Goal: Book appointment/travel/reservation

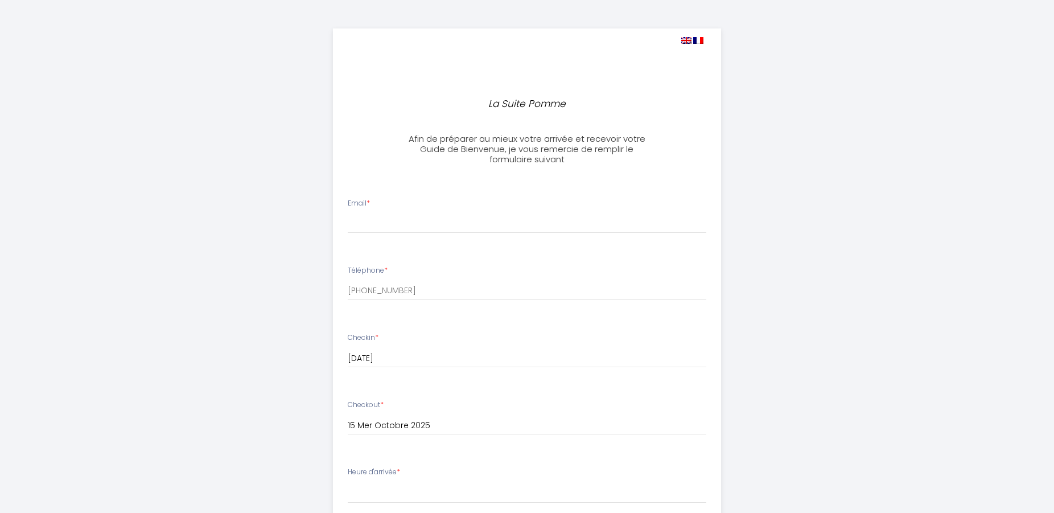
select select
click at [362, 221] on input "Email *" at bounding box center [527, 223] width 359 height 20
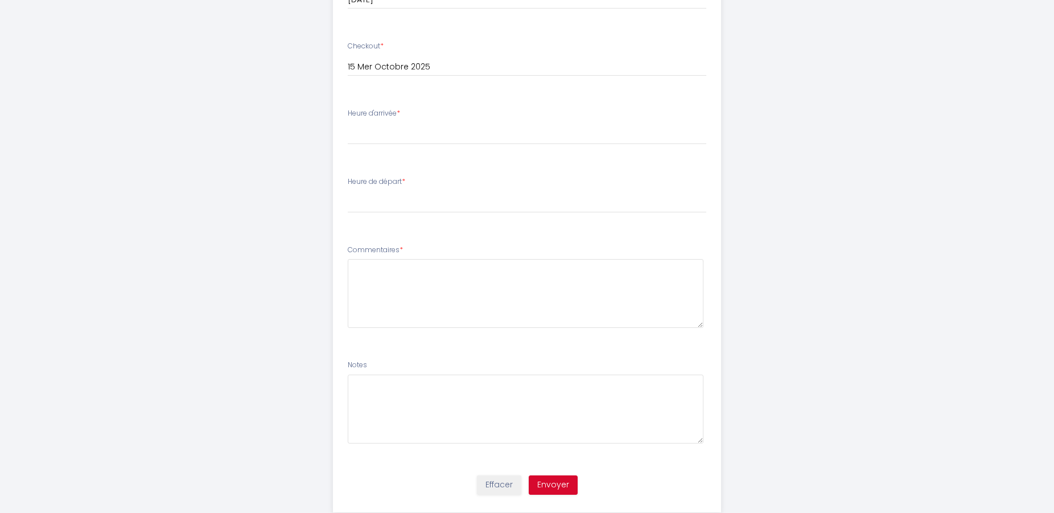
scroll to position [357, 0]
type input "[EMAIL_ADDRESS][DOMAIN_NAME]"
click at [348, 124] on select "15:00 15:30 16:00 16:30 17:00 17:30 18:00 18:30 19:00 19:30 20:00 20:30 21:00 2…" at bounding box center [527, 135] width 359 height 22
select select "18:30"
click option "18:30" at bounding box center [0, 0] width 0 height 0
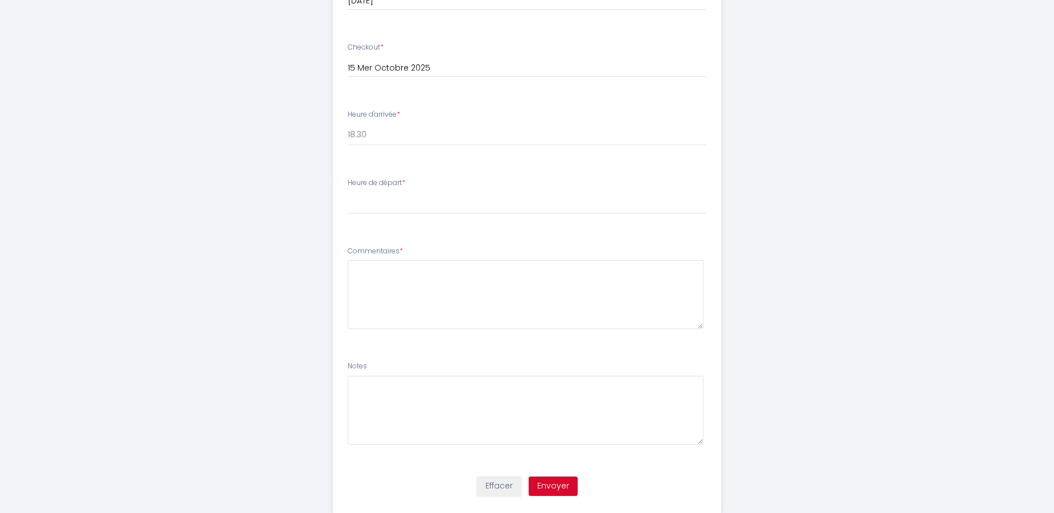
click at [347, 137] on li "Heure d'arrivée * 15:00 15:30 16:00 16:30 17:00 17:30 18:00 18:30 19:00 19:30 2…" at bounding box center [528, 132] width 388 height 61
click at [348, 192] on select "00:00 00:30 01:00 01:30 02:00 02:30 03:00 03:30 04:00 04:30 05:00 05:30 06:00 0…" at bounding box center [527, 203] width 359 height 22
select select "11:00"
click option "11:00" at bounding box center [0, 0] width 0 height 0
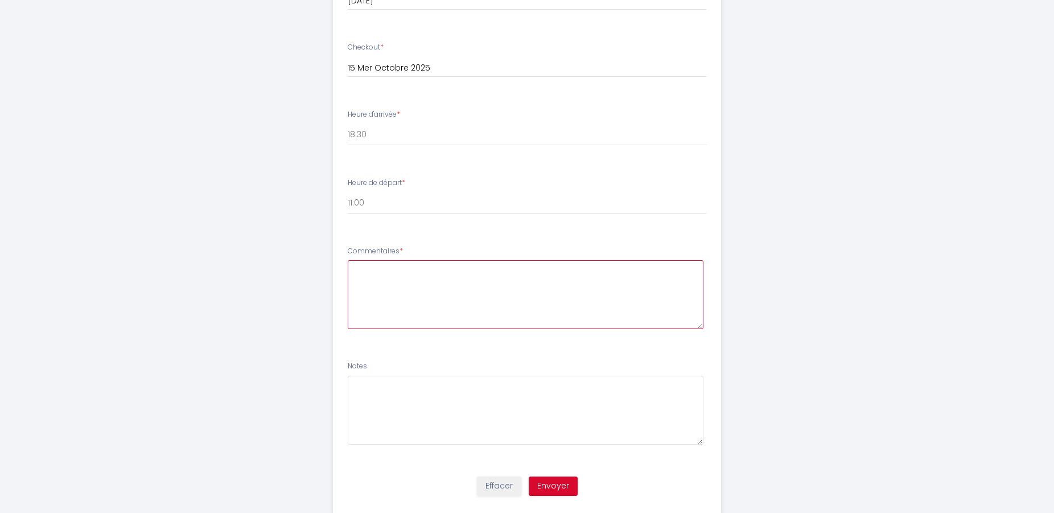
click at [357, 270] on textarea at bounding box center [526, 294] width 356 height 69
click at [483, 269] on textarea "heures indicatives pour l'arrivée et concernant le départ, nous serons évidemme…" at bounding box center [526, 294] width 356 height 69
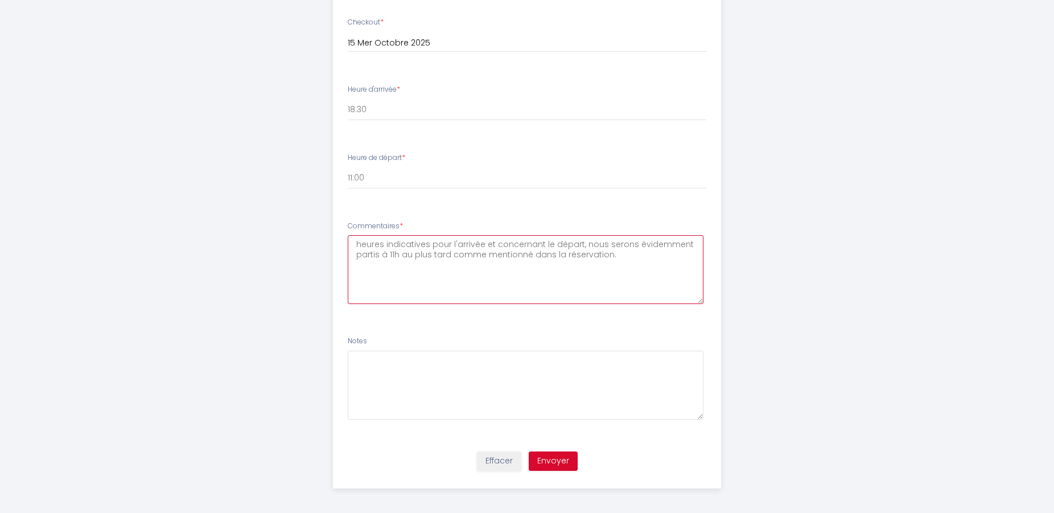
scroll to position [387, 0]
type textarea "heures indicatives pour l'arrivée et concernant le départ, nous serons évidemme…"
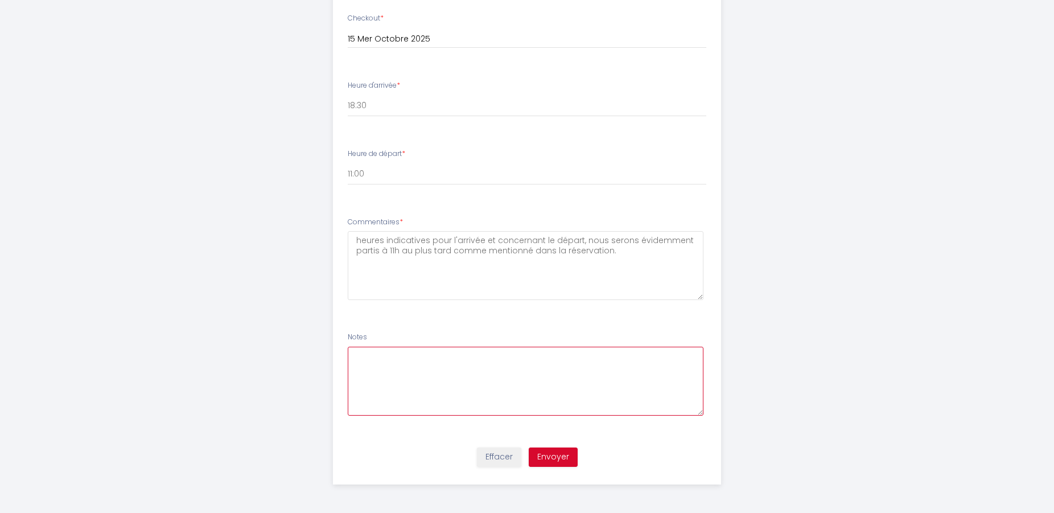
click at [359, 359] on textarea at bounding box center [526, 381] width 356 height 69
click at [359, 372] on textarea "Ravis de venir séjourner dans cette belle région où nous allons retrouver des a…" at bounding box center [526, 381] width 356 height 69
click at [685, 360] on textarea "Ravis de venir séjourner dans cette belle région où nous allons retrouver des a…" at bounding box center [526, 381] width 356 height 69
type textarea "Ravis de venir séjourner dans cette belle région où nous allons retrouver des a…"
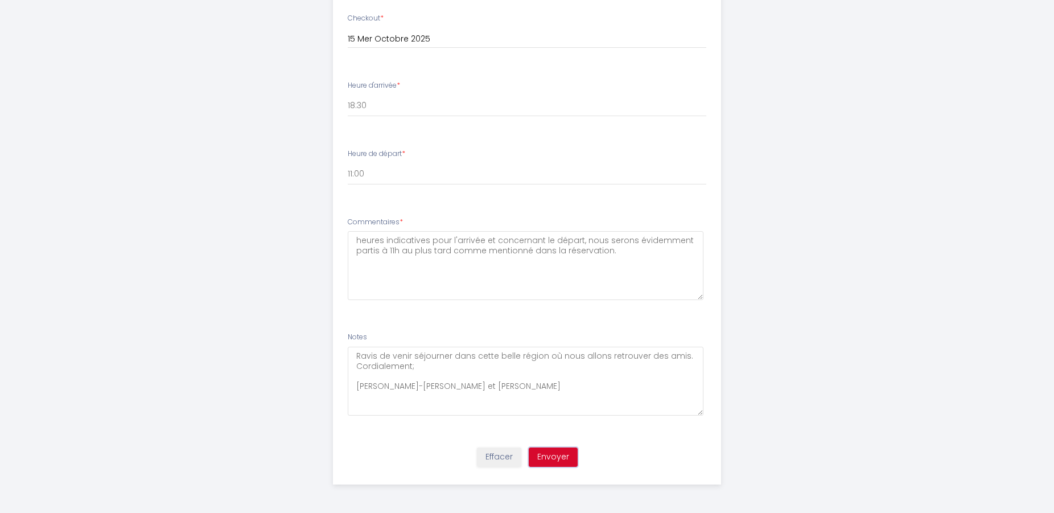
click at [560, 455] on button "Envoyer" at bounding box center [553, 456] width 49 height 19
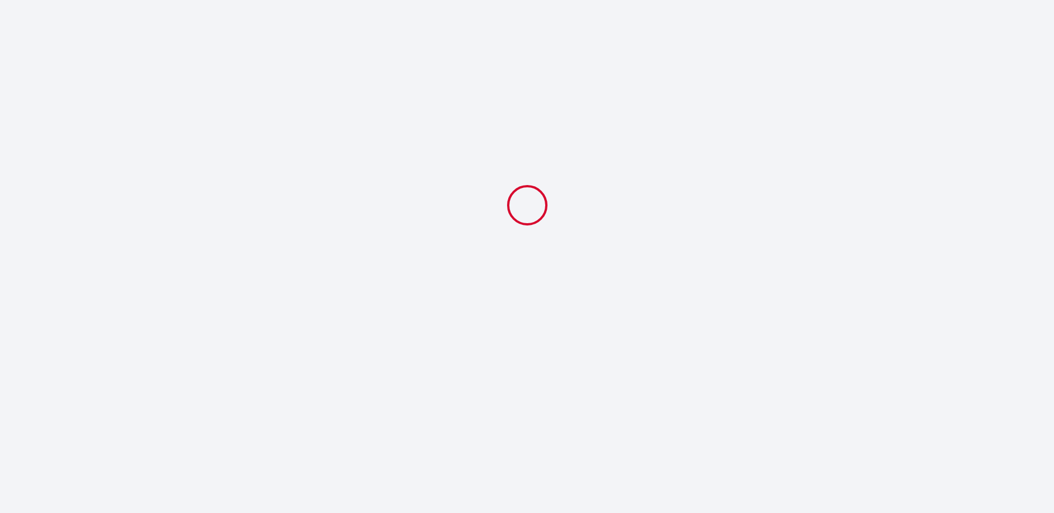
scroll to position [0, 0]
select select "18:30"
select select "11:00"
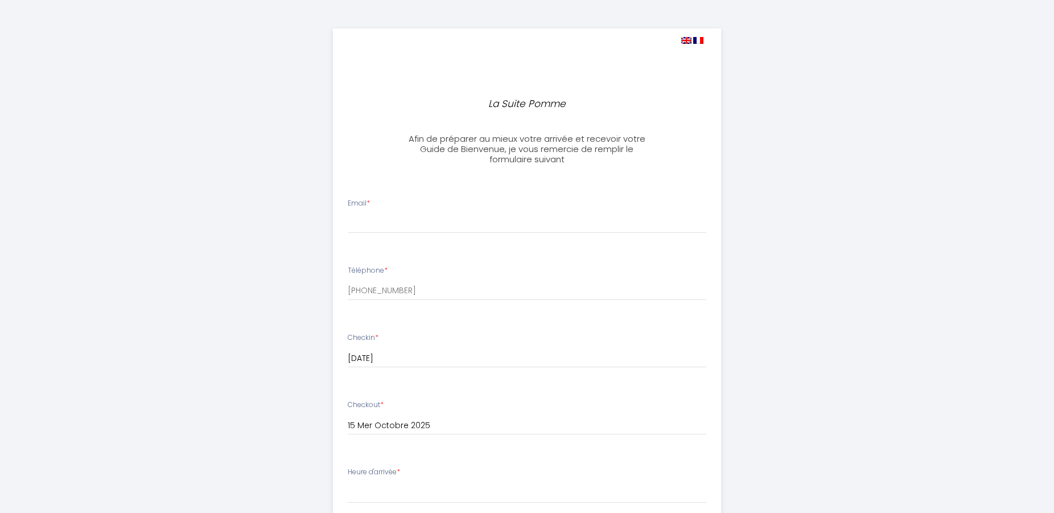
select select
